Goal: Task Accomplishment & Management: Manage account settings

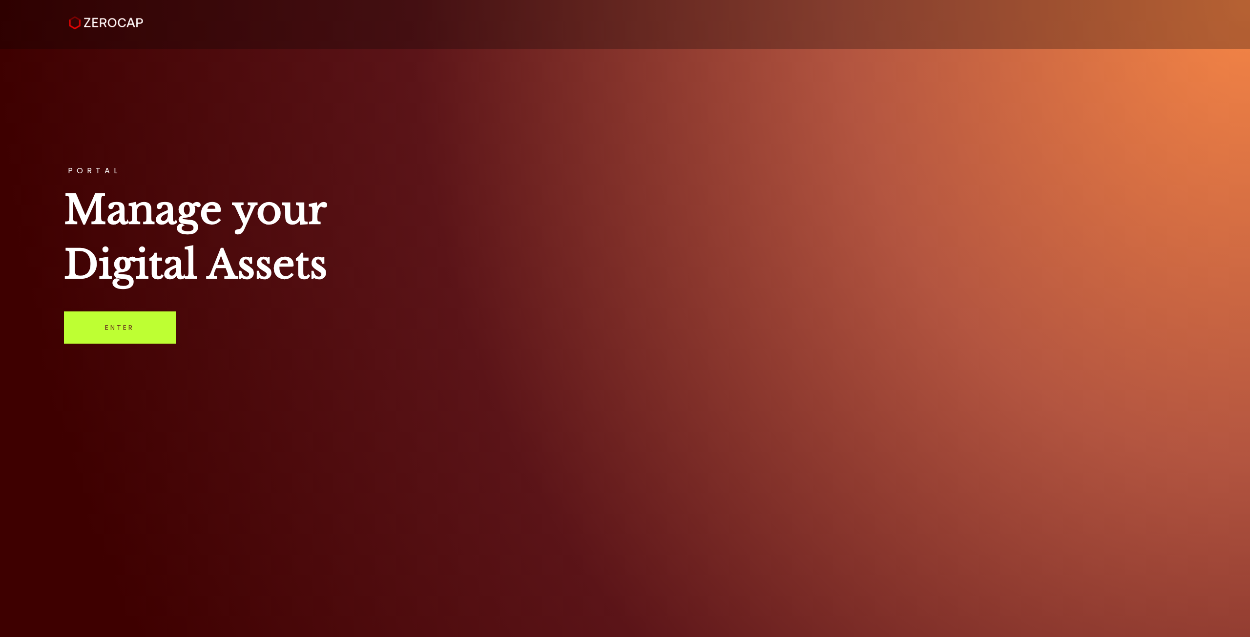
click at [132, 323] on link "Enter" at bounding box center [120, 328] width 112 height 32
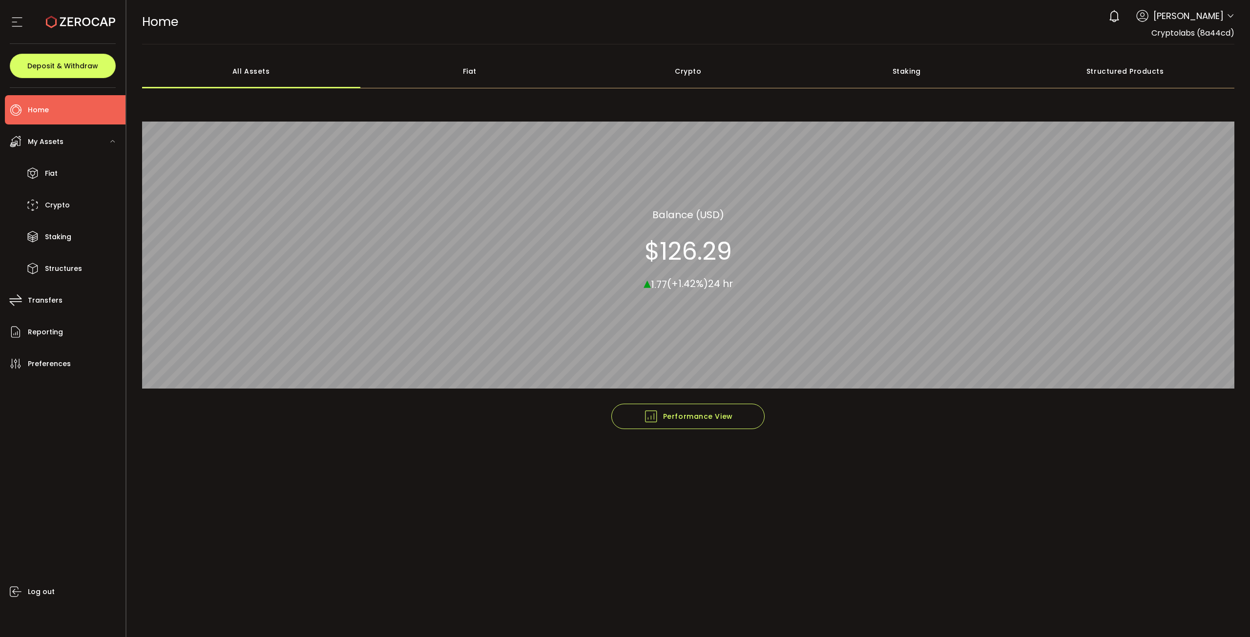
click at [11, 26] on icon at bounding box center [17, 22] width 15 height 15
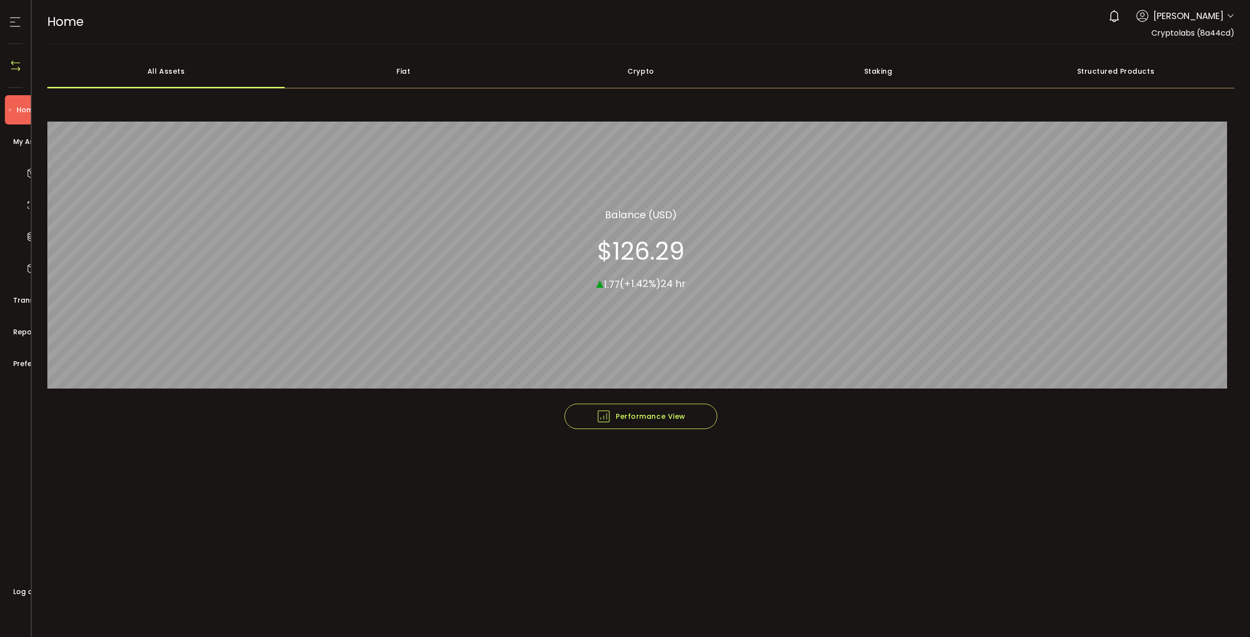
click at [12, 26] on icon at bounding box center [15, 22] width 15 height 15
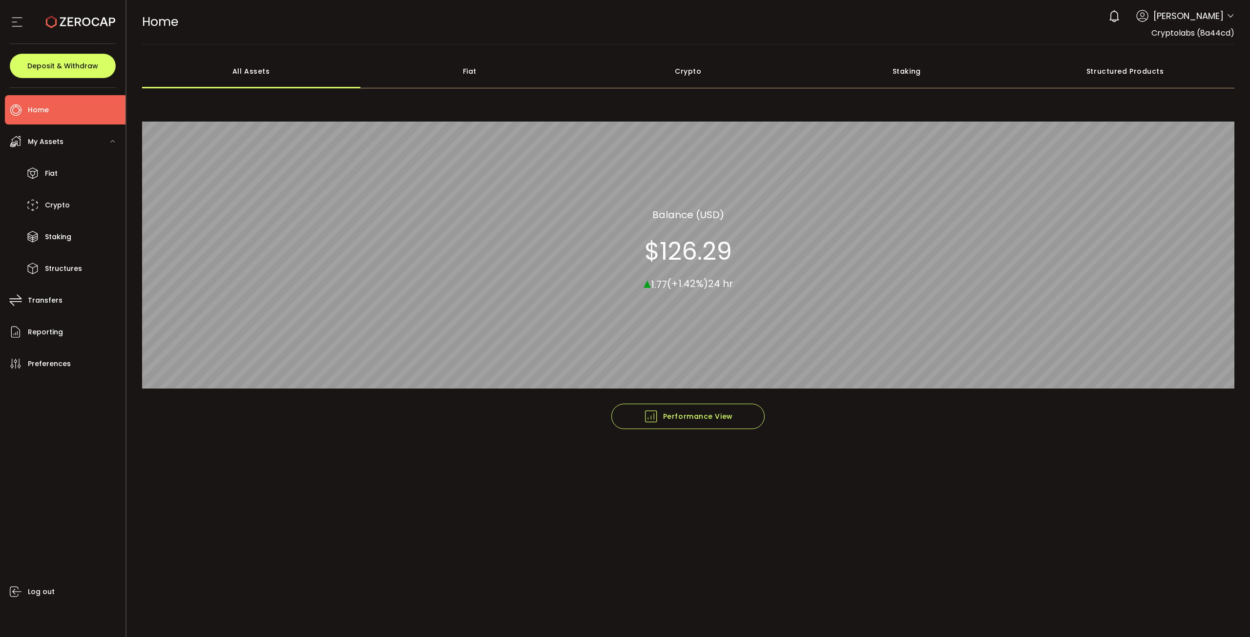
click at [1185, 27] on div "Cryptolabs (8a44cd)" at bounding box center [1192, 33] width 83 height 12
click at [1191, 19] on span "George Triafylos" at bounding box center [1188, 15] width 70 height 13
click at [1194, 14] on span "George Triafylos" at bounding box center [1188, 15] width 70 height 13
click at [1229, 20] on icon at bounding box center [1231, 16] width 8 height 8
click at [1142, 13] on icon at bounding box center [1142, 16] width 12 height 12
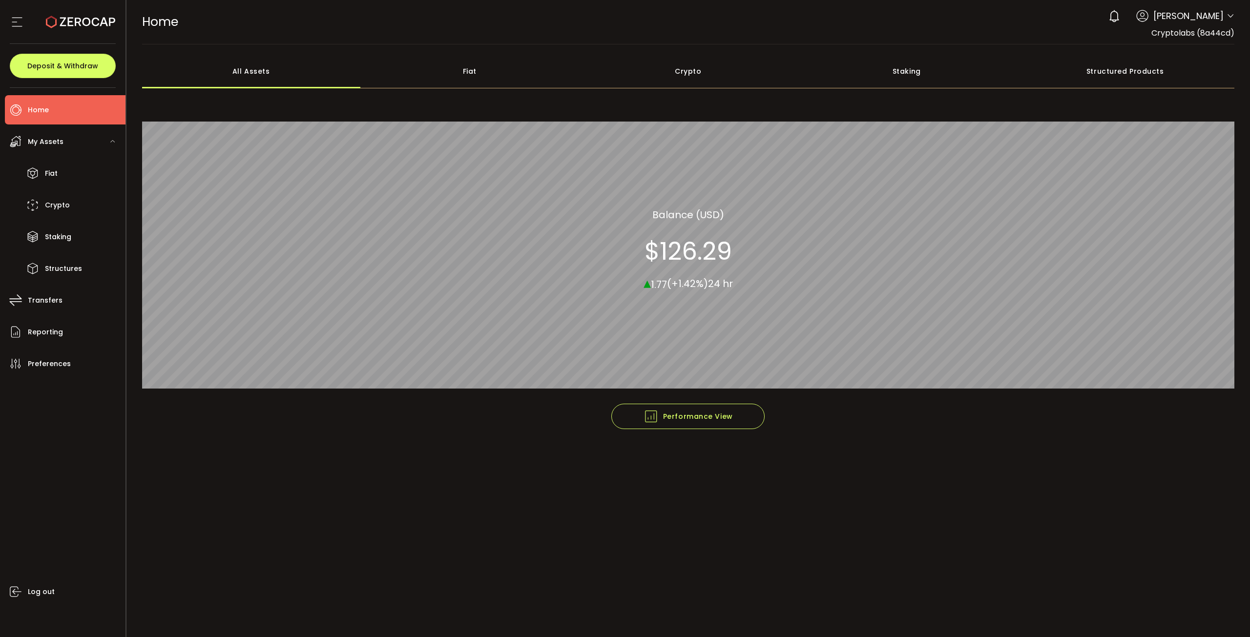
click at [1116, 17] on icon at bounding box center [1114, 16] width 14 height 14
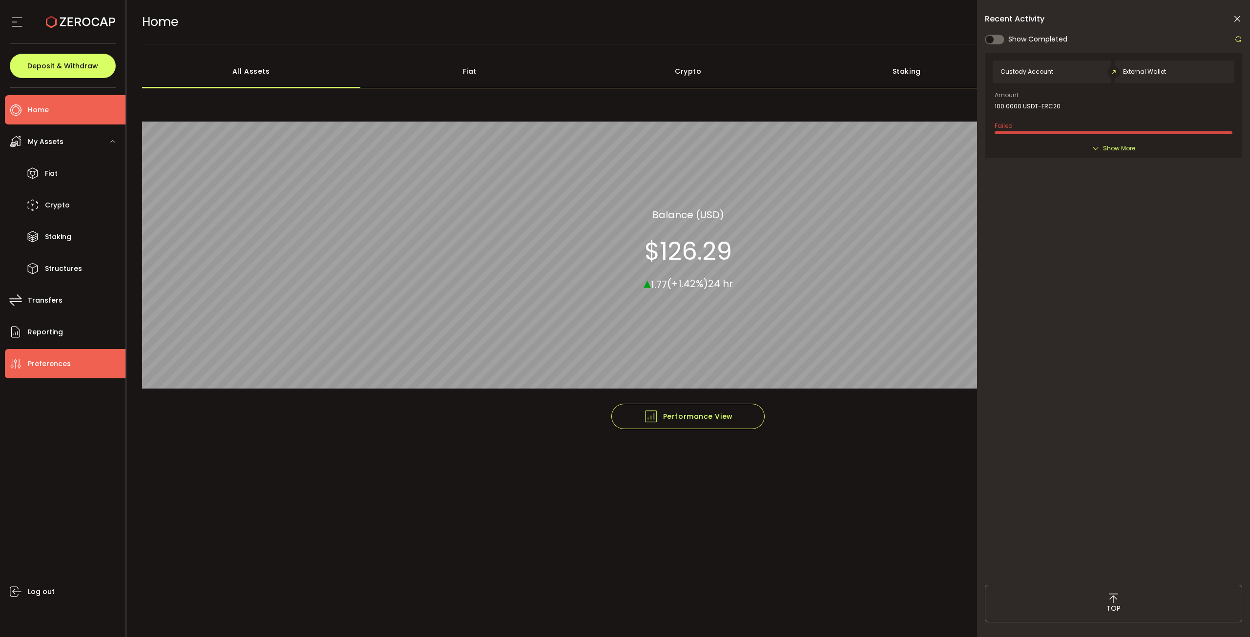
click at [37, 368] on span "Preferences" at bounding box center [49, 364] width 43 height 14
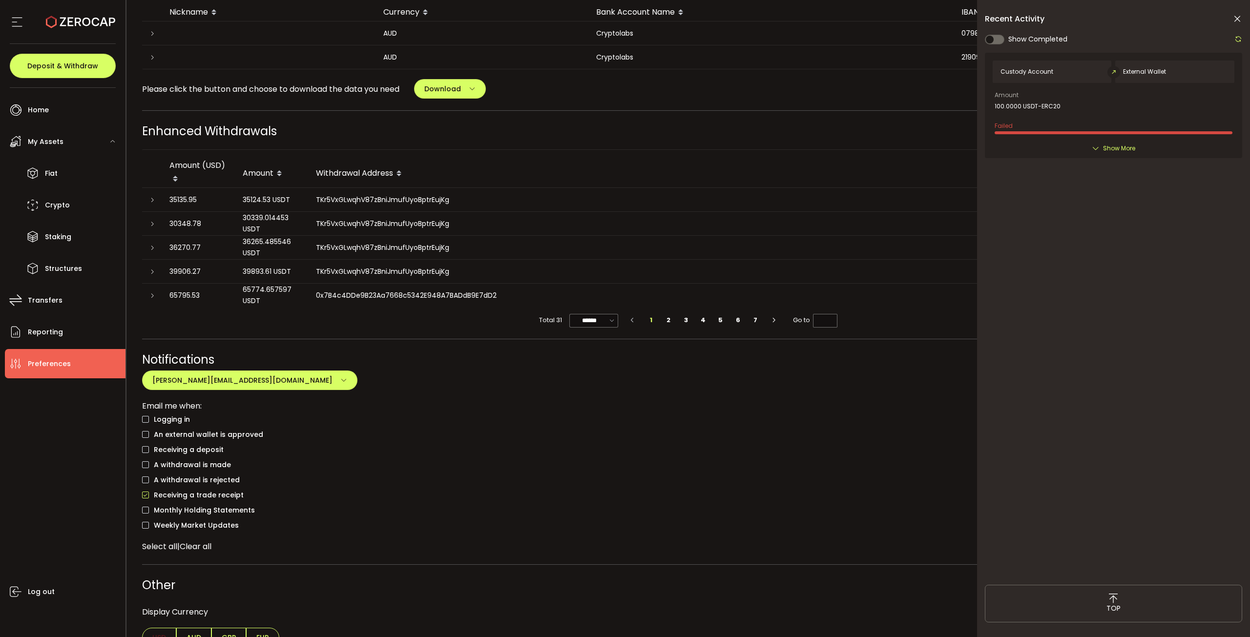
scroll to position [548, 0]
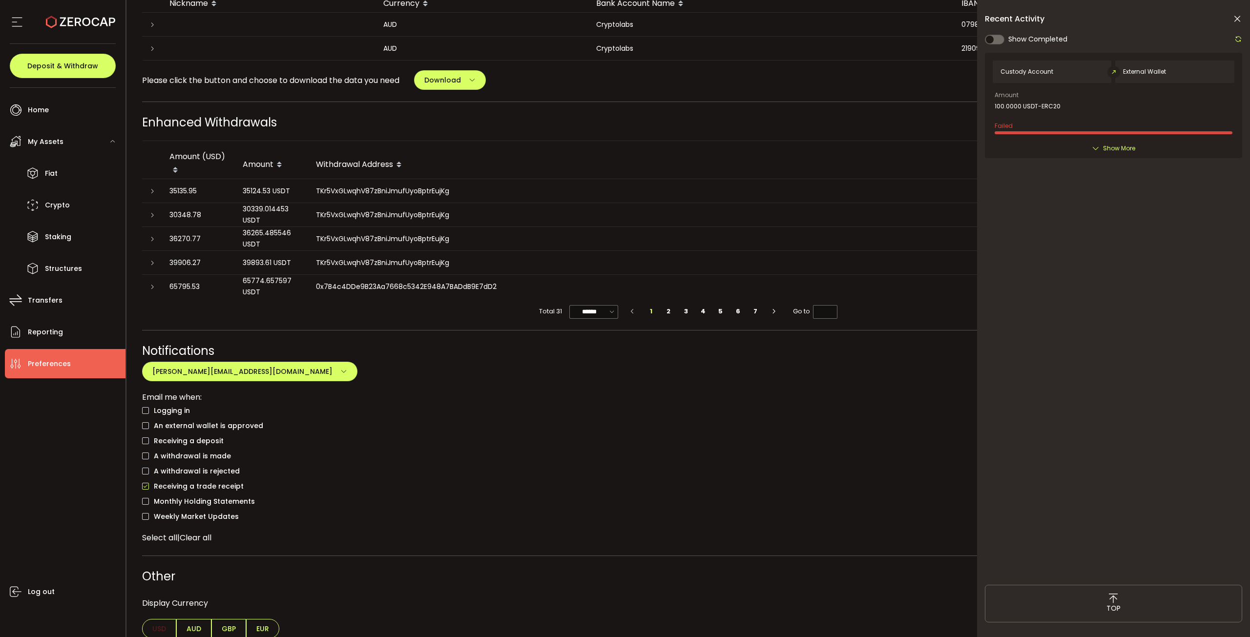
drag, startPoint x: 194, startPoint y: 535, endPoint x: 533, endPoint y: 370, distance: 376.3
click at [533, 370] on div "Notifications george@cryptolabsotc.com george@cryptolabsotc.com Email me when: …" at bounding box center [688, 443] width 1093 height 202
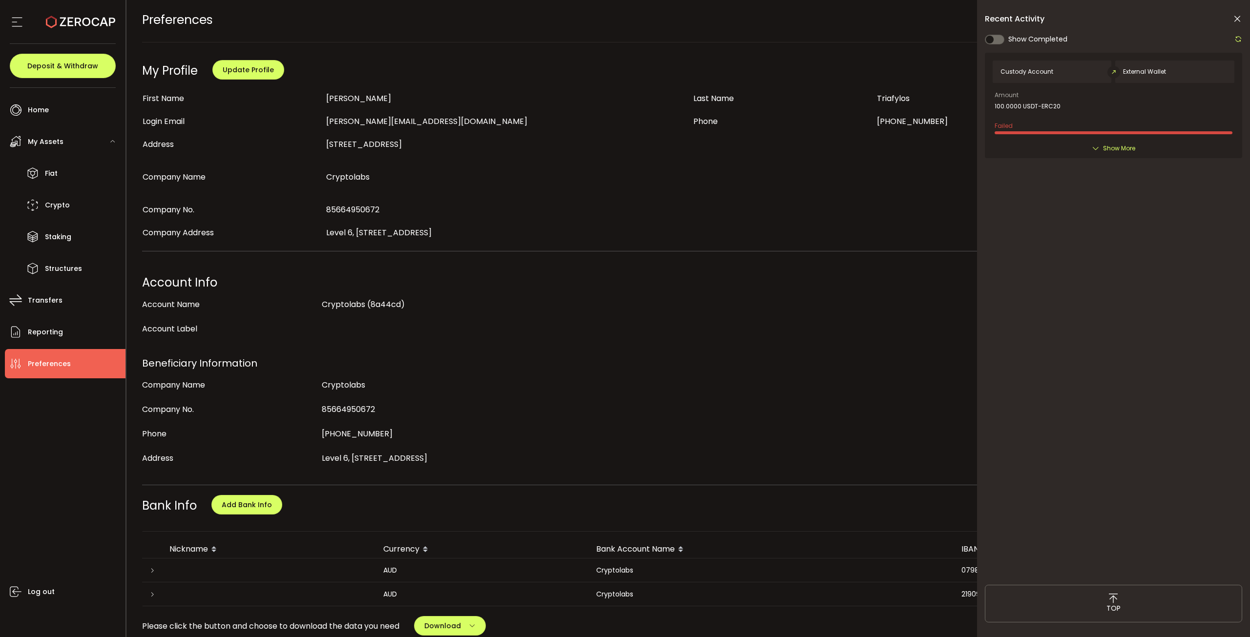
scroll to position [0, 0]
click at [534, 377] on div "Cryptolabs" at bounding box center [682, 387] width 721 height 20
click at [69, 332] on li "Reporting" at bounding box center [65, 331] width 121 height 29
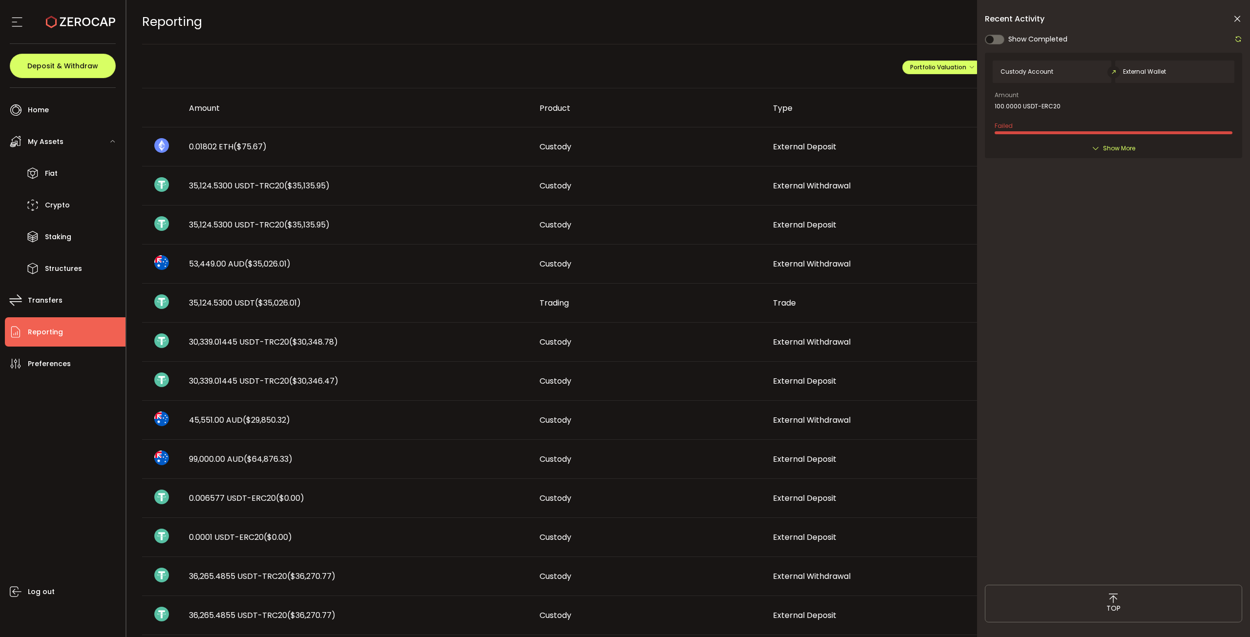
click at [75, 11] on icon at bounding box center [80, 21] width 69 height 69
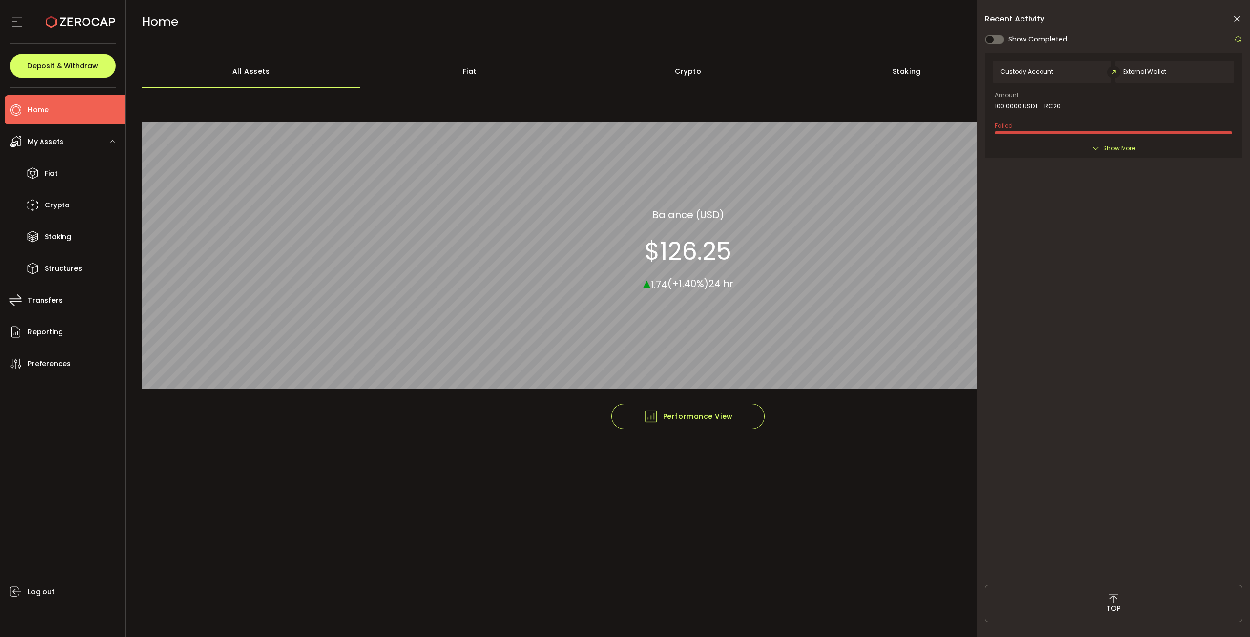
click at [1197, 225] on div "Custody Account External Wallet Amount 100.0000 USDT-ERC20 Failed Created By Ge…" at bounding box center [1113, 314] width 257 height 522
